Goal: Information Seeking & Learning: Learn about a topic

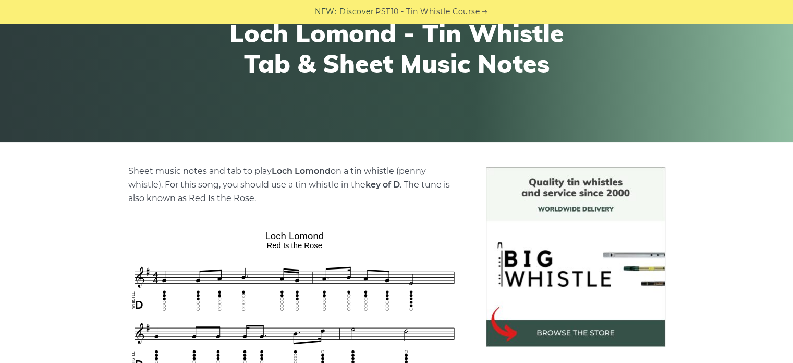
scroll to position [131, 0]
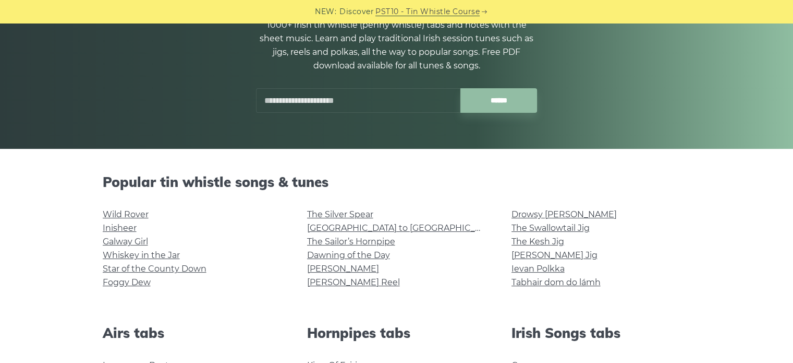
scroll to position [165, 0]
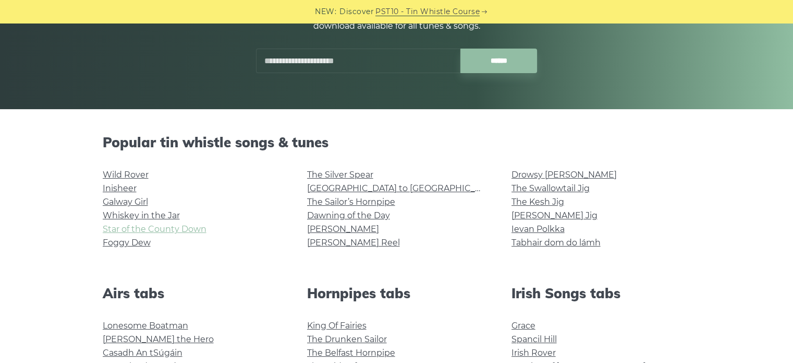
click at [186, 227] on link "Star of the County Down" at bounding box center [155, 229] width 104 height 10
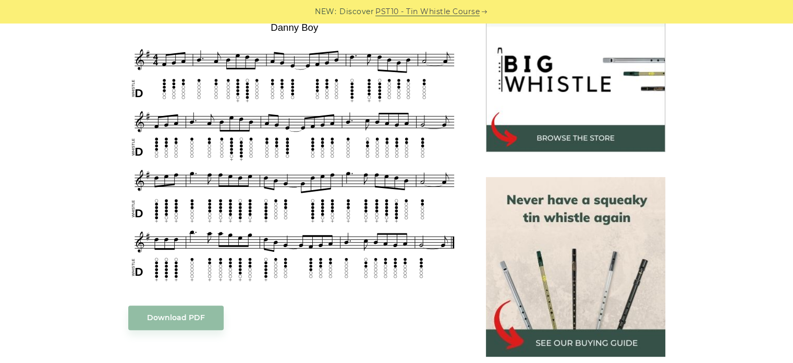
scroll to position [327, 0]
